Goal: Task Accomplishment & Management: Manage account settings

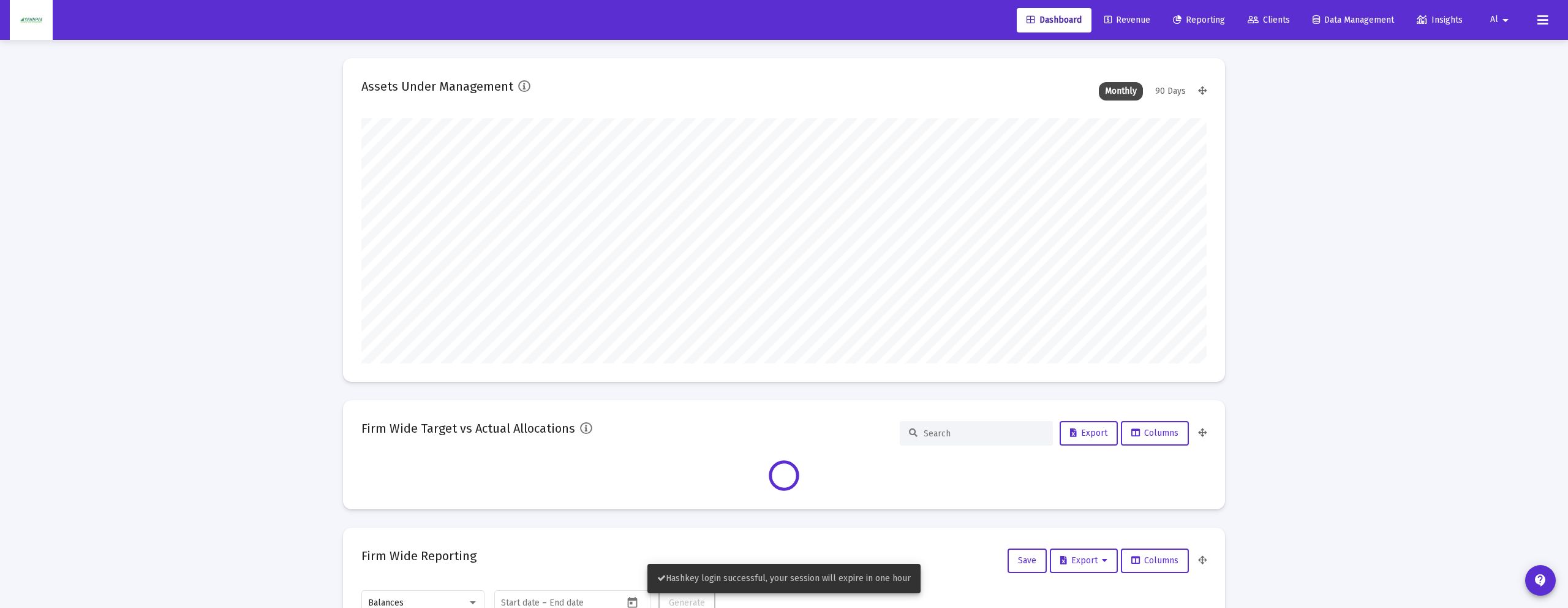
scroll to position [245, 845]
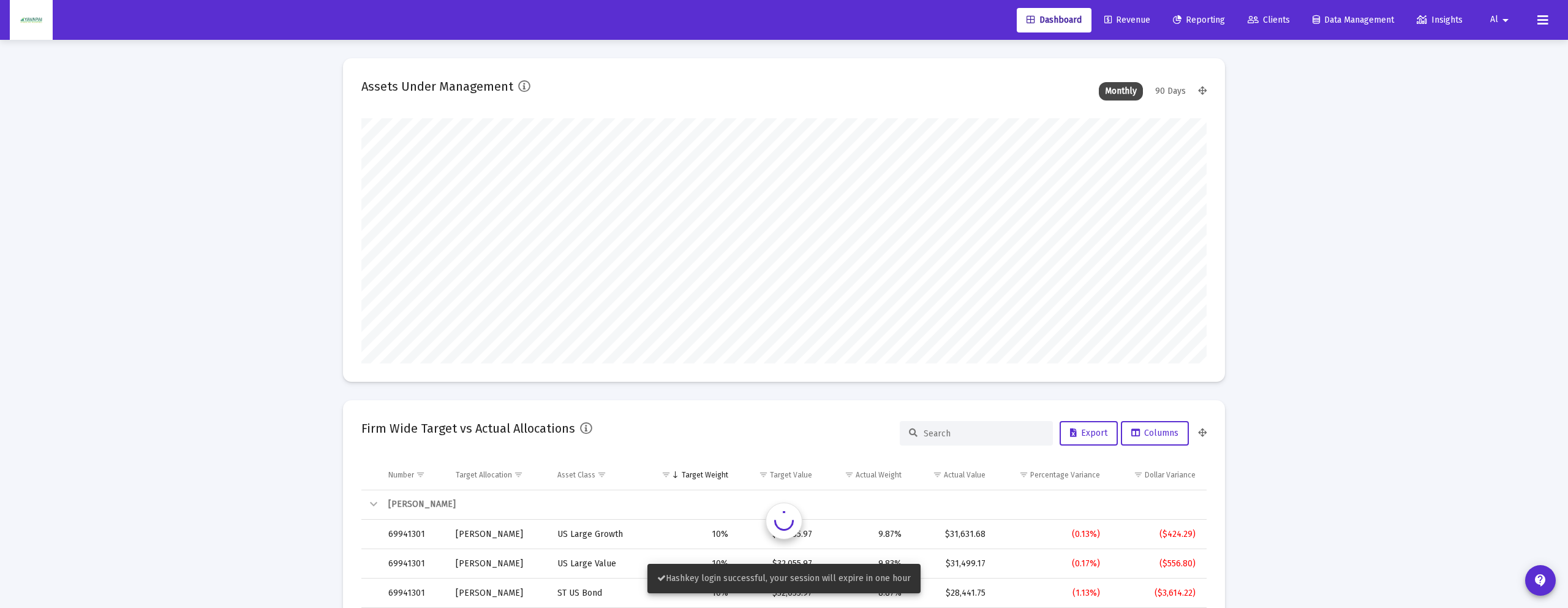
type input "2025-09-10"
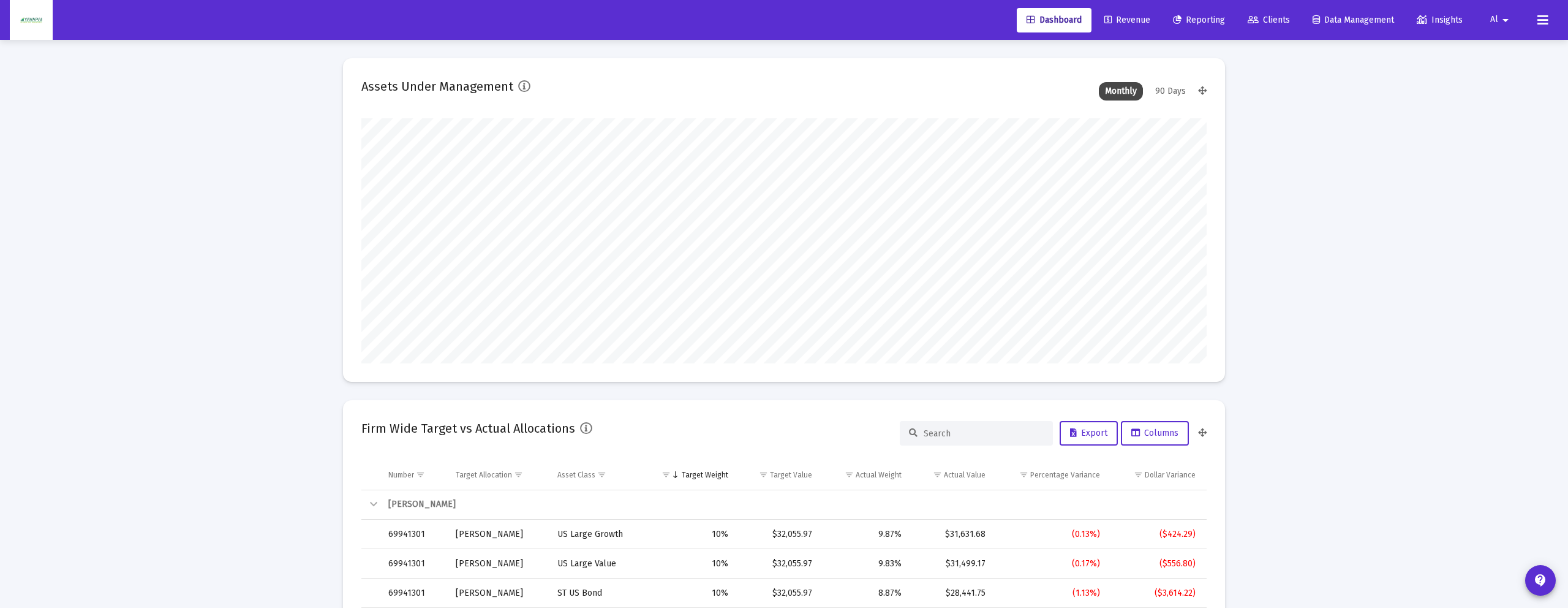
click at [1499, 19] on mat-icon "arrow_drop_down" at bounding box center [1505, 20] width 15 height 25
click at [1499, 43] on link "Settings" at bounding box center [1513, 51] width 73 height 29
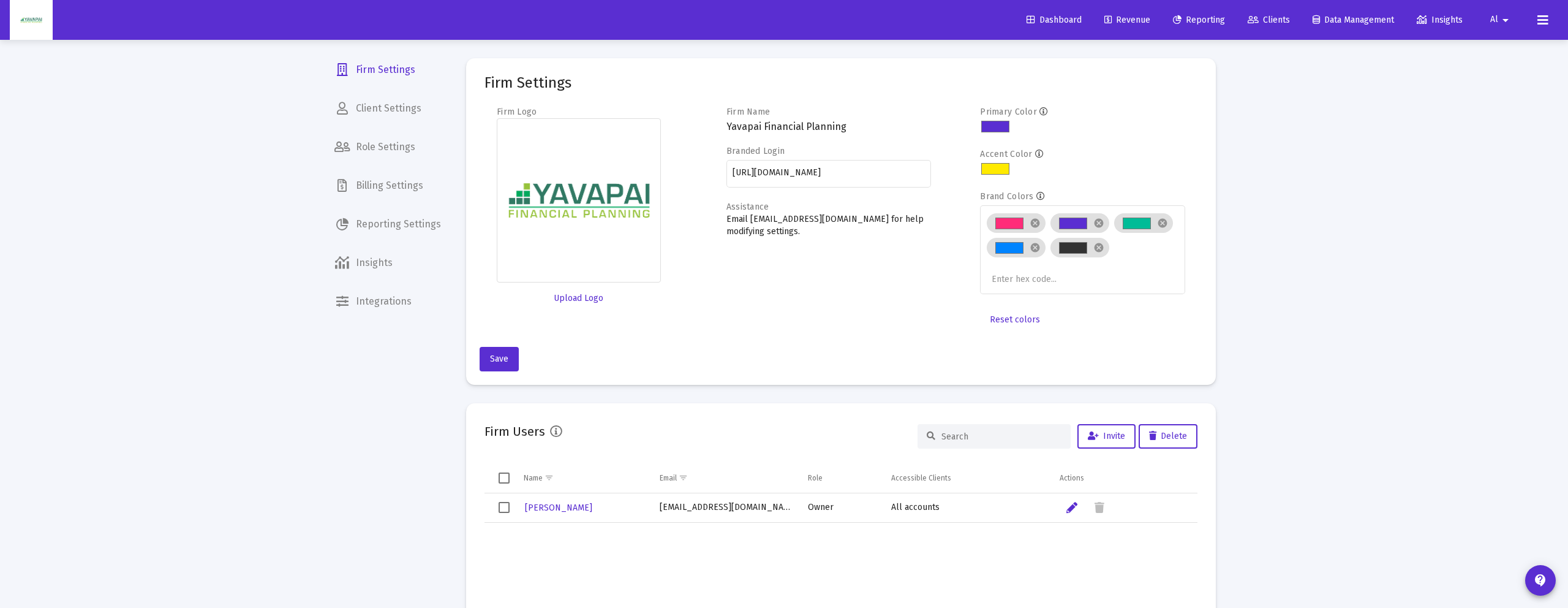
click at [1542, 14] on icon at bounding box center [1543, 20] width 11 height 15
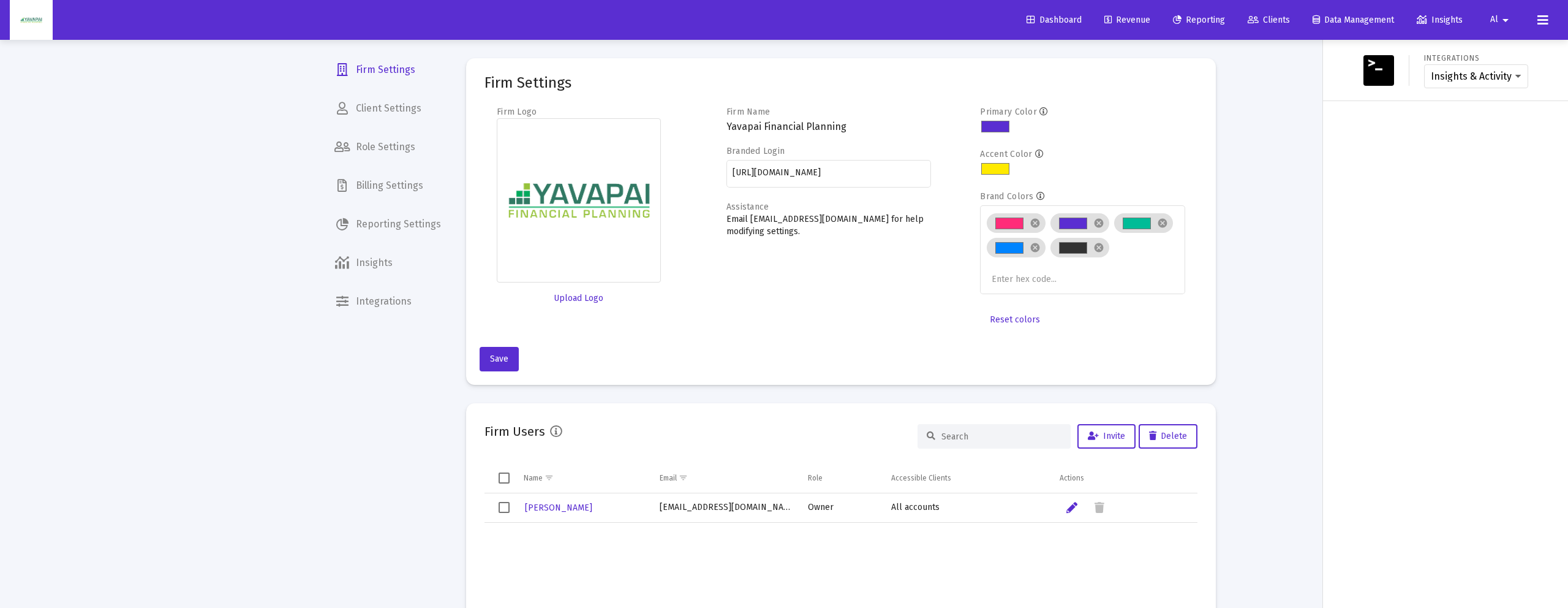
click at [1293, 76] on div at bounding box center [784, 304] width 1568 height 608
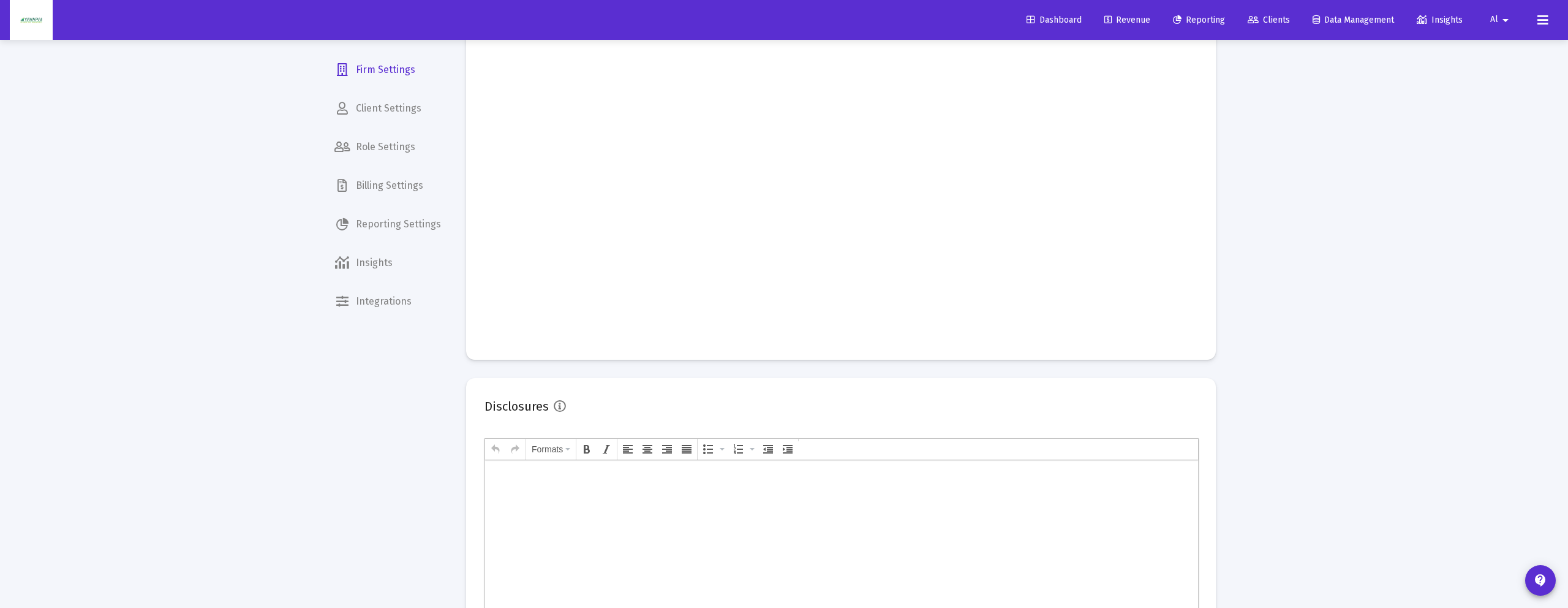
scroll to position [831, 0]
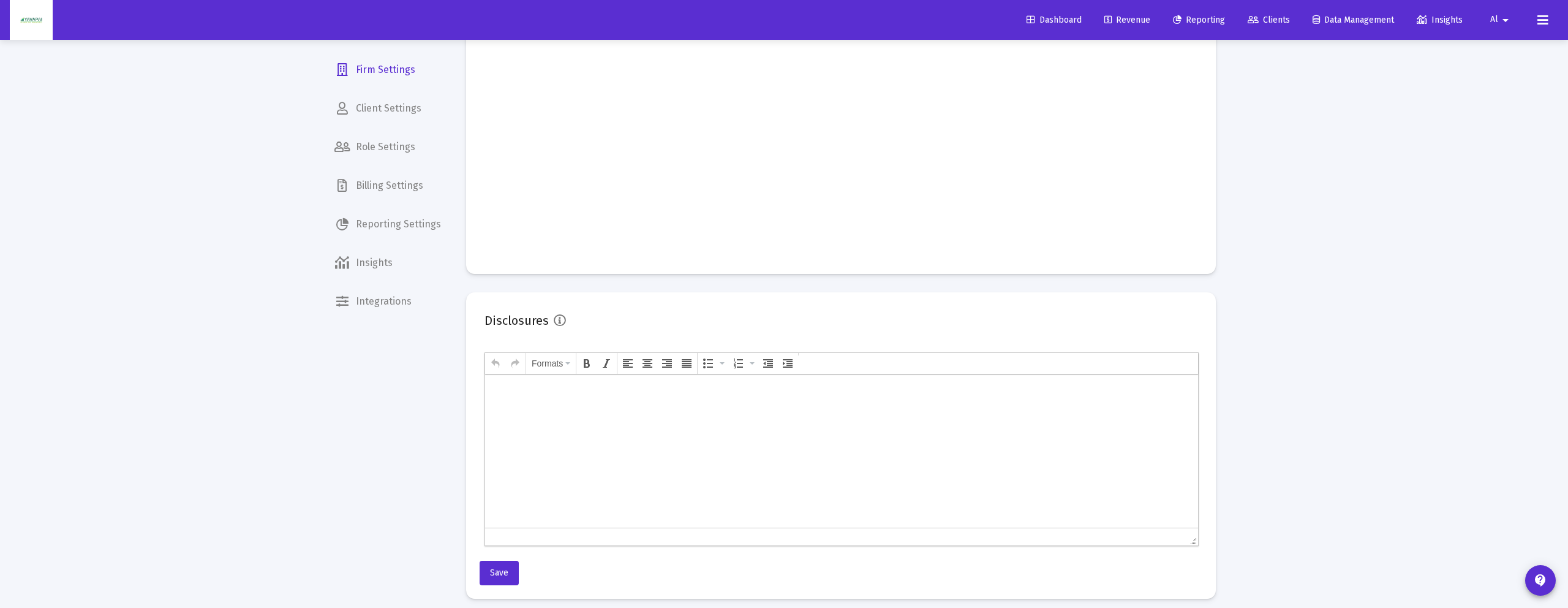
click at [396, 182] on span "Billing Settings" at bounding box center [388, 186] width 126 height 29
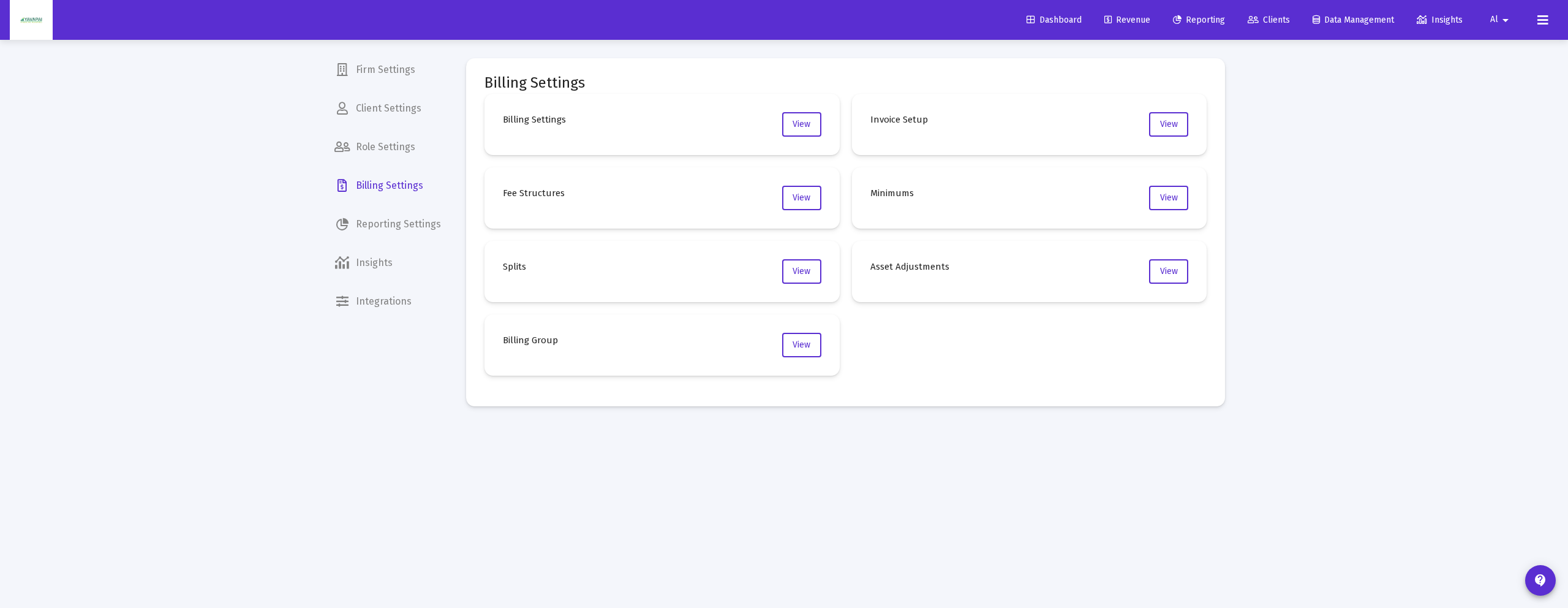
click at [388, 228] on span "Reporting Settings" at bounding box center [388, 224] width 126 height 29
click at [405, 119] on span "Client Settings" at bounding box center [388, 108] width 126 height 29
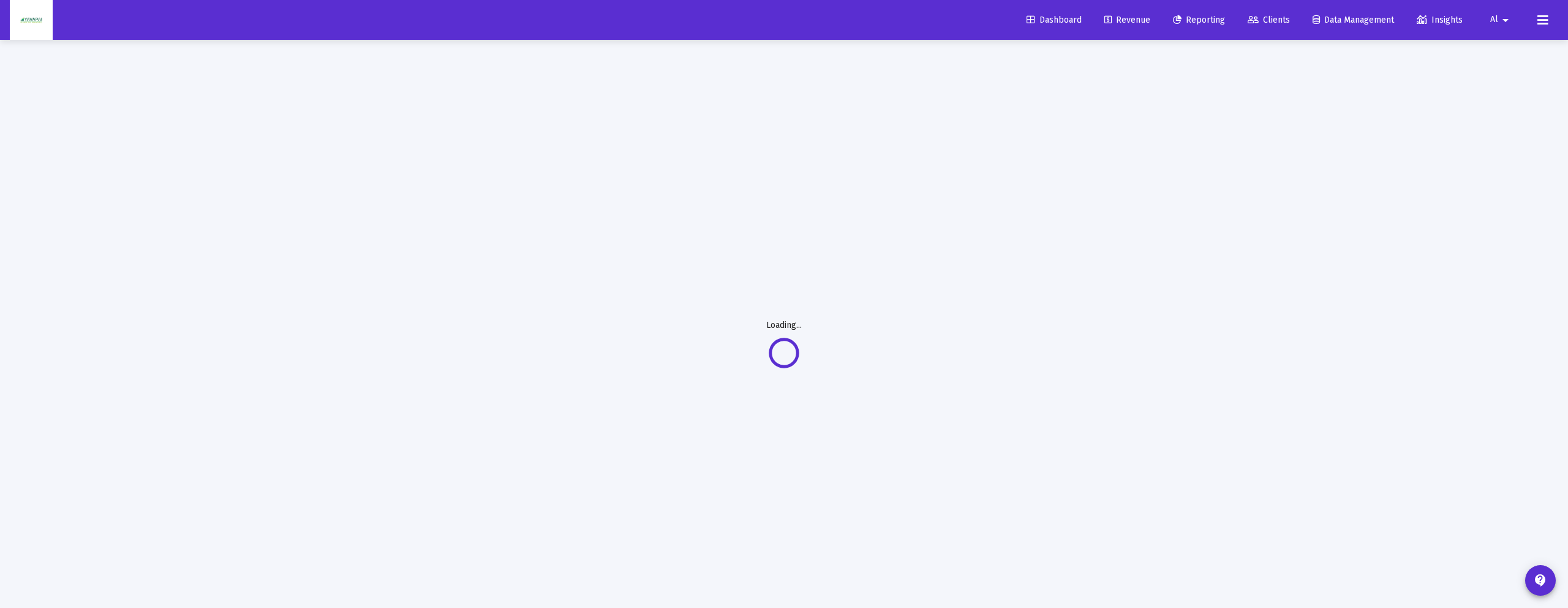
click at [1507, 16] on mat-icon "arrow_drop_down" at bounding box center [1505, 20] width 15 height 25
click at [1495, 47] on icon at bounding box center [1492, 52] width 11 height 11
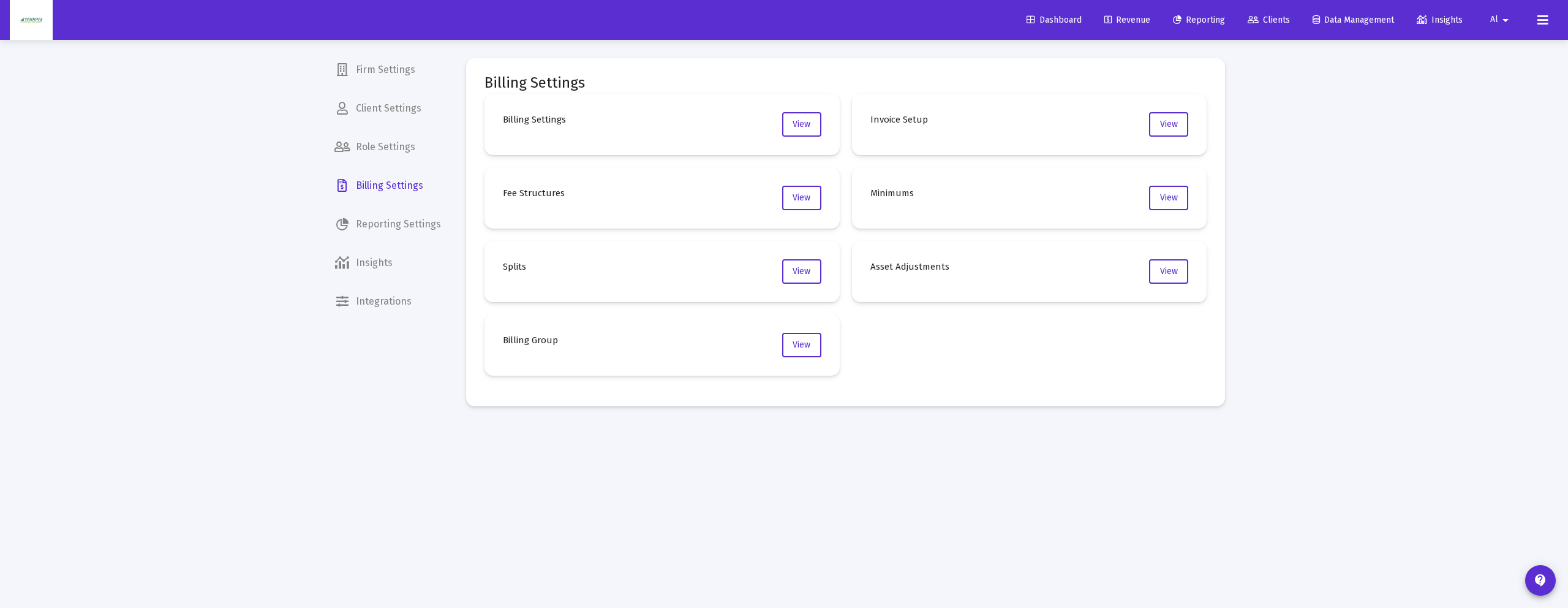
click at [407, 241] on mat-nav-list "Firm Settings Client Settings Role Settings Billing Settings Reporting Settings…" at bounding box center [388, 158] width 126 height 316
click at [400, 230] on span "Reporting Settings" at bounding box center [388, 224] width 126 height 29
click at [800, 130] on button "View" at bounding box center [802, 125] width 39 height 25
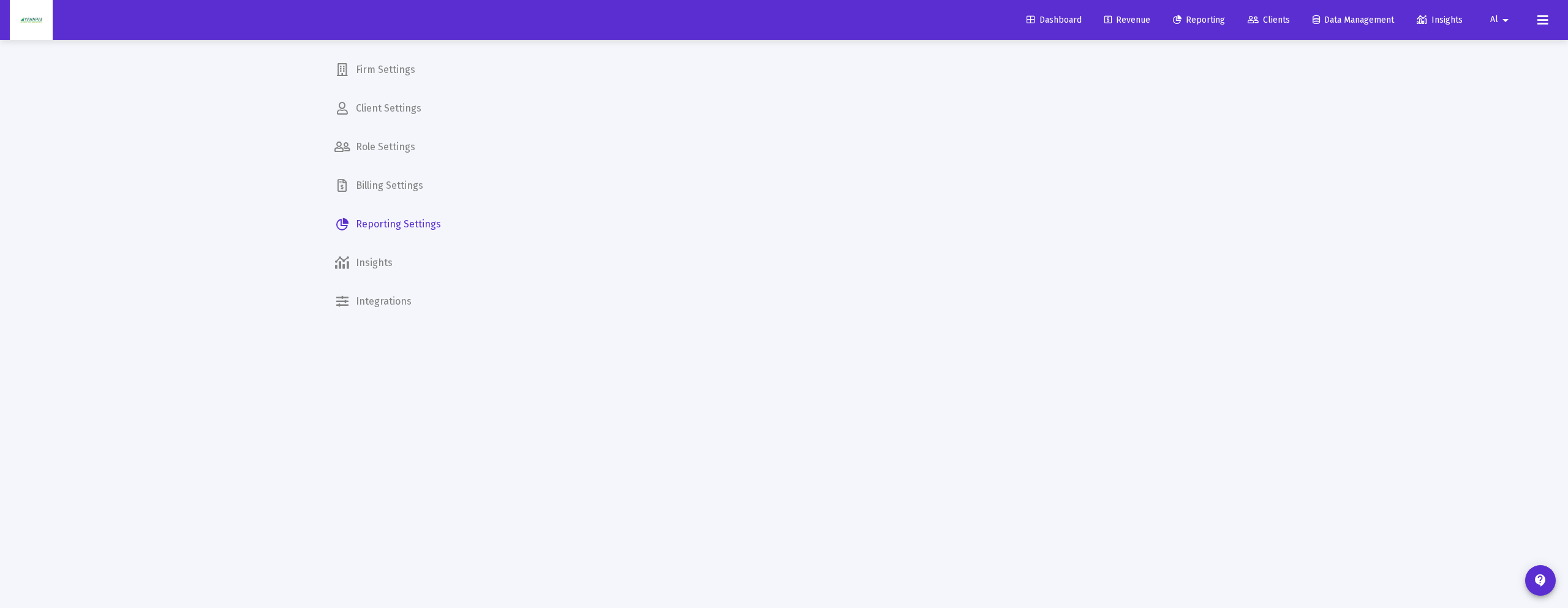
click at [370, 222] on span "Reporting Settings" at bounding box center [388, 224] width 126 height 29
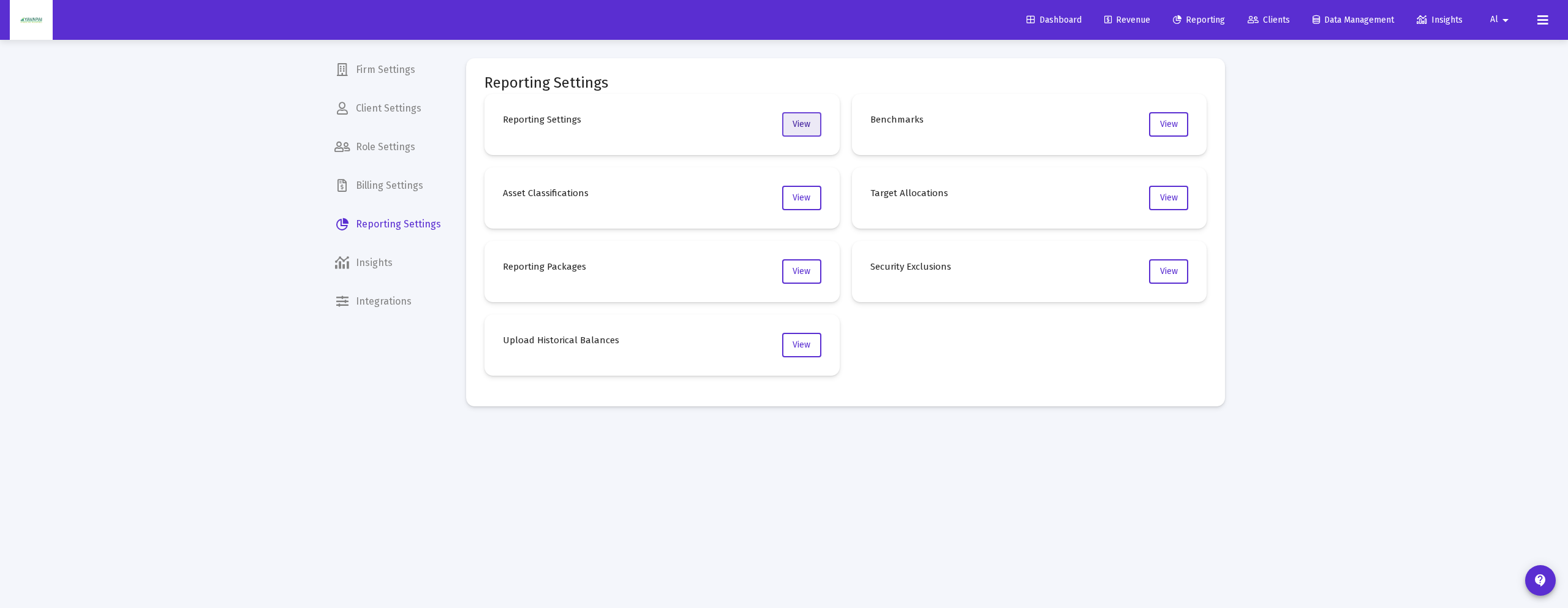
click at [810, 132] on button "View" at bounding box center [802, 125] width 39 height 25
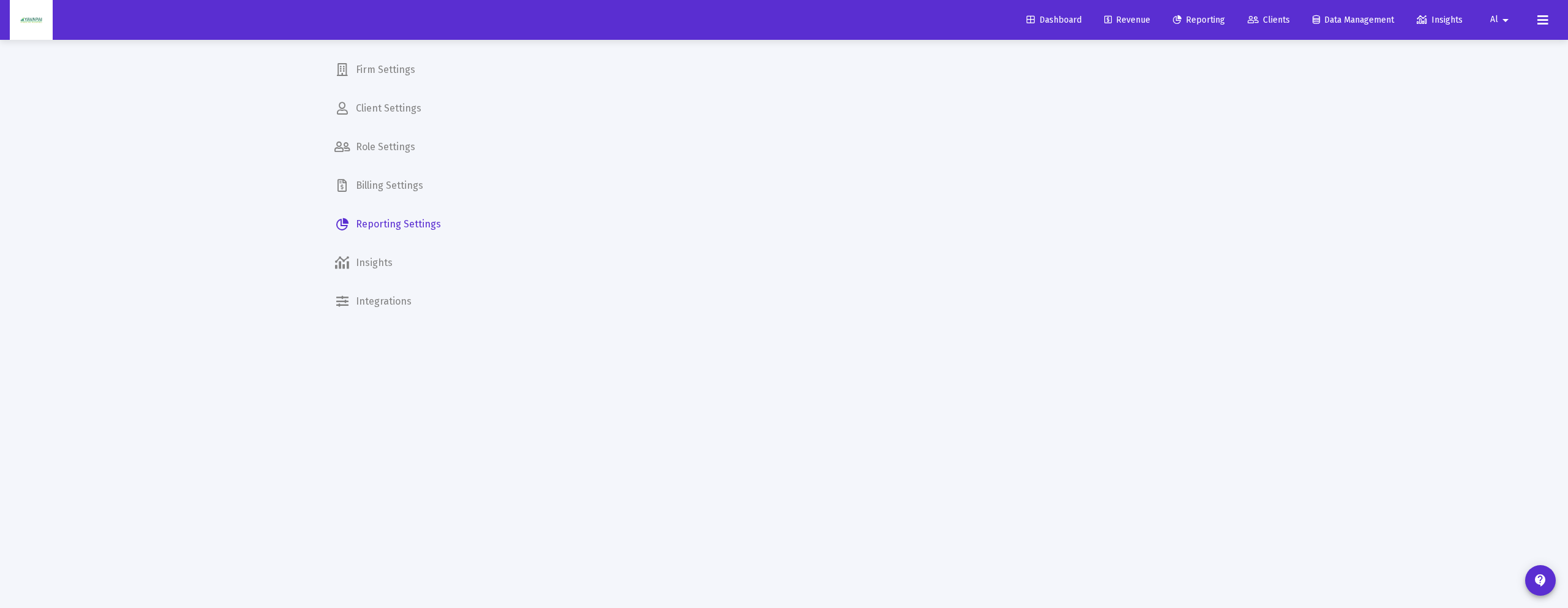
click at [402, 191] on span "Billing Settings" at bounding box center [388, 186] width 126 height 29
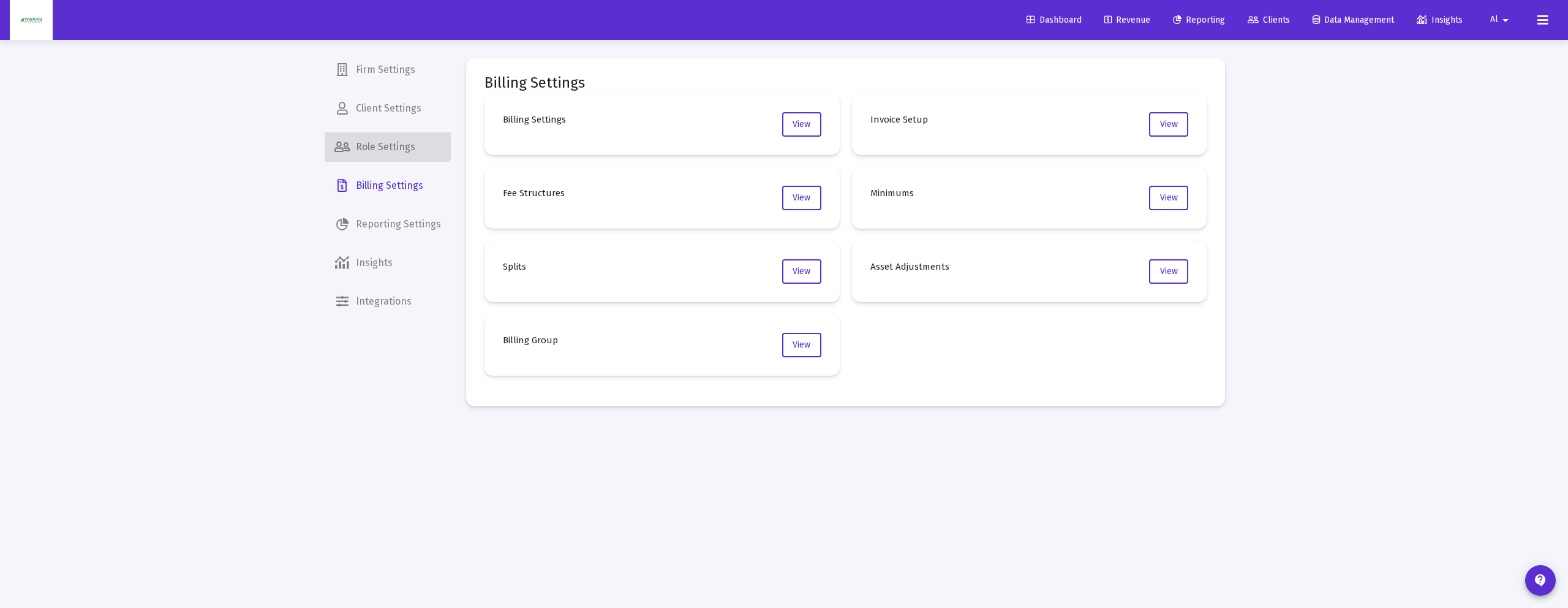
click at [387, 138] on span "Role Settings" at bounding box center [388, 146] width 126 height 29
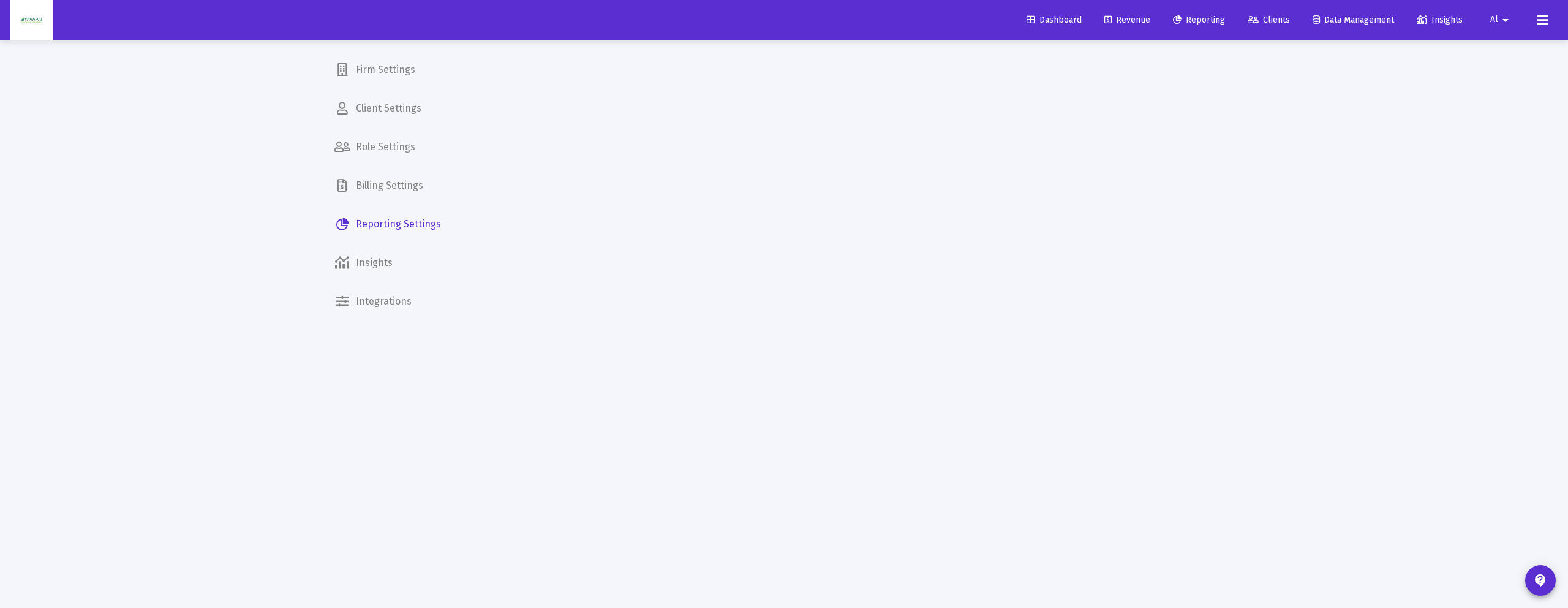
click at [379, 81] on span "Firm Settings" at bounding box center [388, 69] width 126 height 29
